Goal: Transaction & Acquisition: Obtain resource

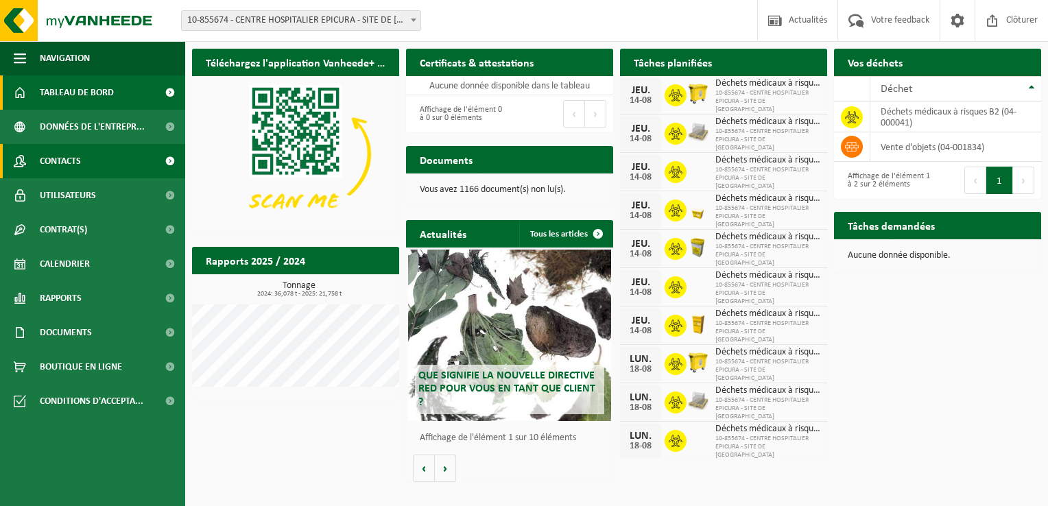
click at [69, 162] on span "Contacts" at bounding box center [60, 161] width 41 height 34
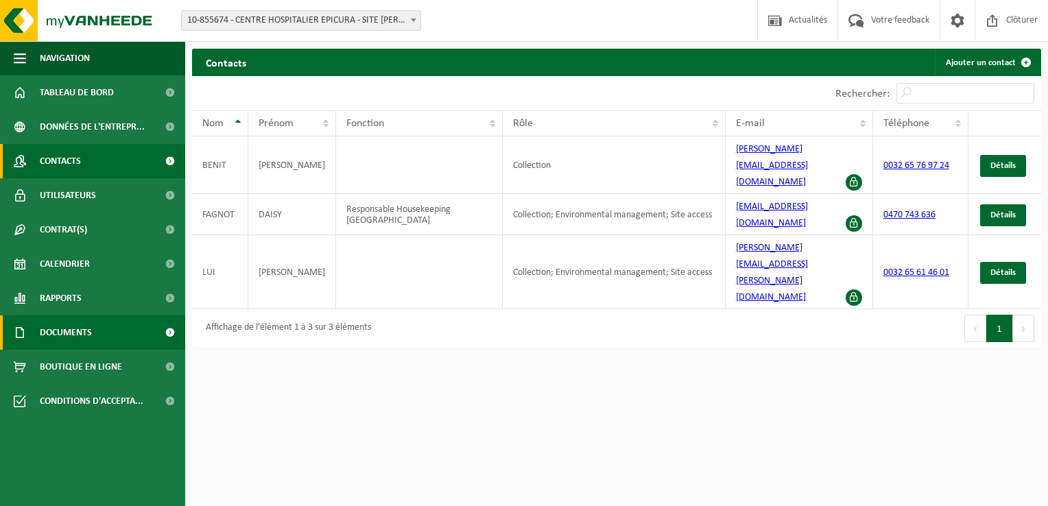
click at [69, 336] on span "Documents" at bounding box center [66, 332] width 52 height 34
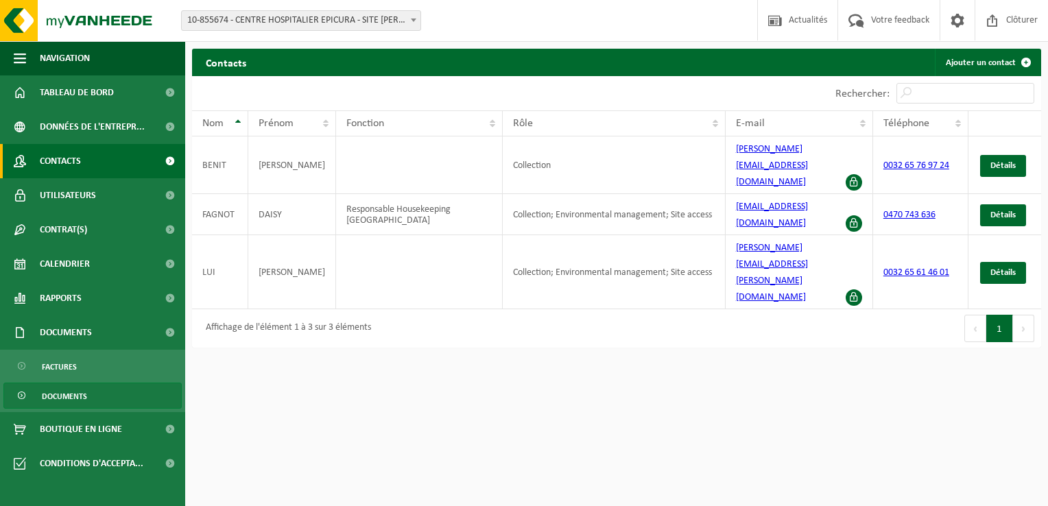
click at [62, 394] on span "Documents" at bounding box center [64, 396] width 45 height 26
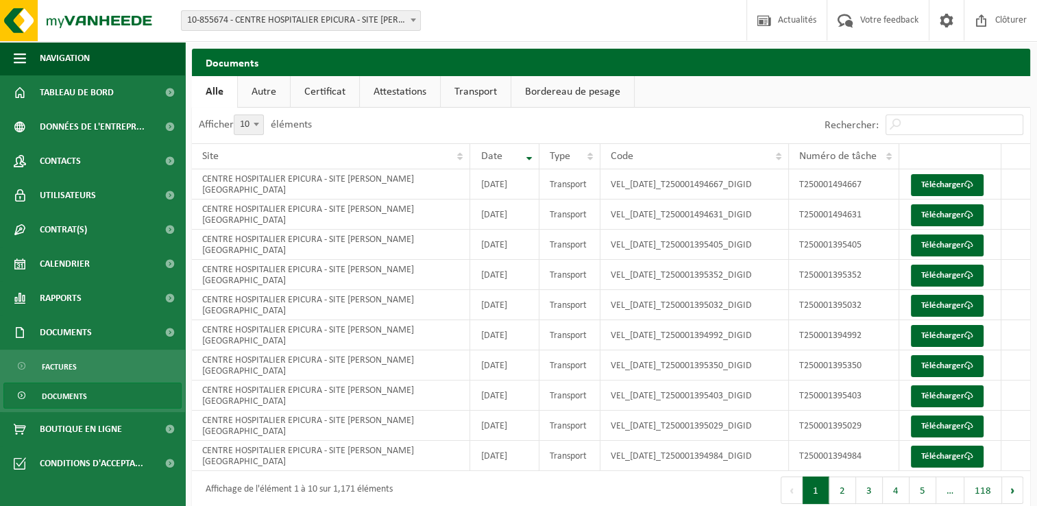
click at [277, 95] on link "Autre" at bounding box center [264, 92] width 52 height 32
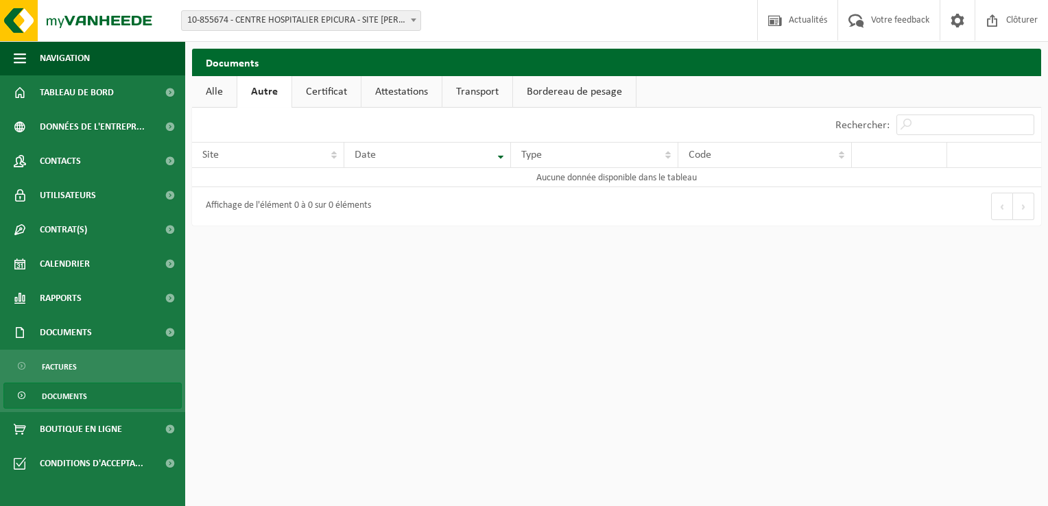
click at [326, 89] on link "Certificat" at bounding box center [326, 92] width 69 height 32
click at [410, 95] on link "Attestations" at bounding box center [400, 92] width 80 height 32
click at [455, 95] on link "Transport" at bounding box center [479, 92] width 70 height 32
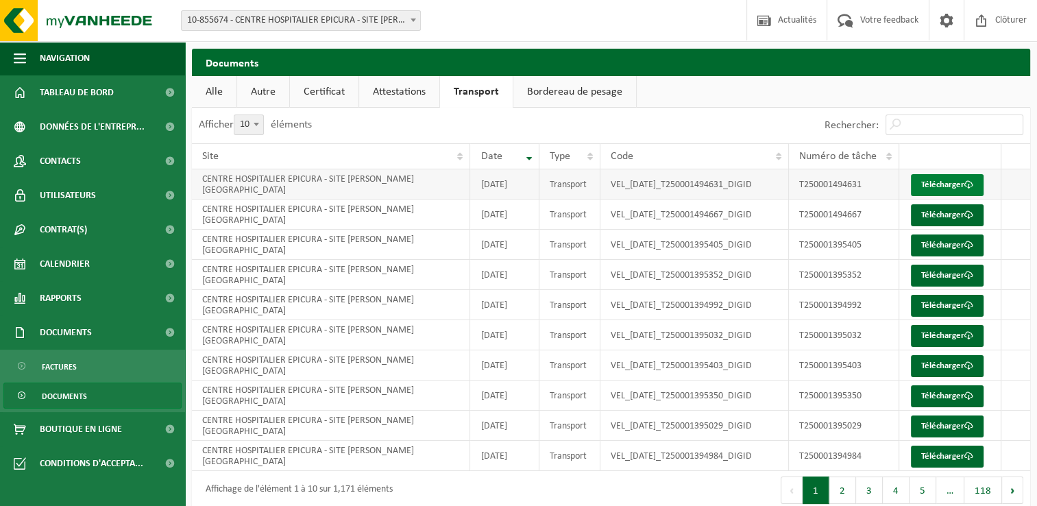
click at [938, 187] on link "Télécharger" at bounding box center [947, 185] width 73 height 22
